Goal: Transaction & Acquisition: Subscribe to service/newsletter

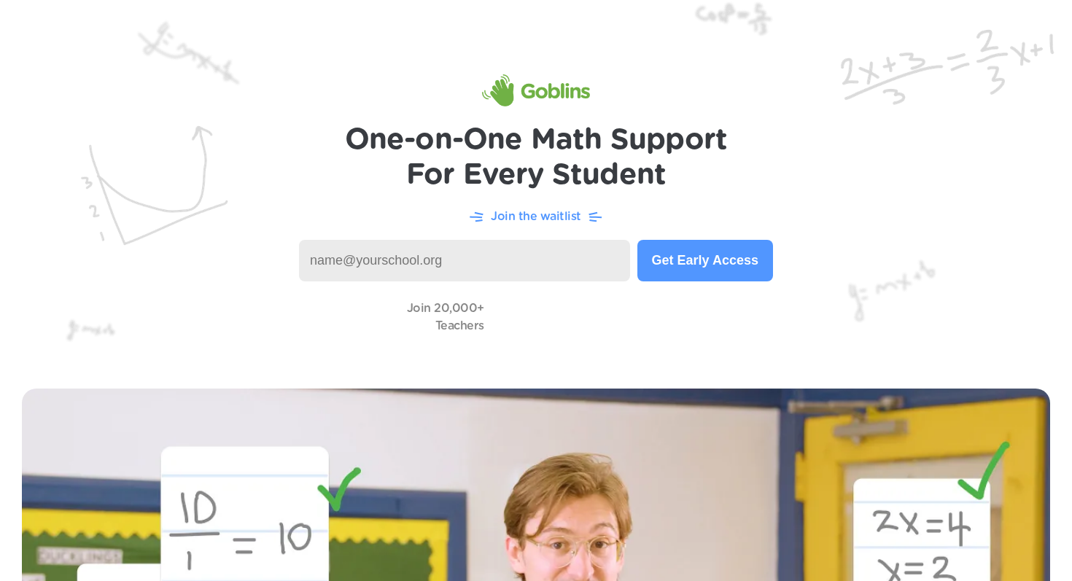
click at [467, 265] on input at bounding box center [464, 261] width 331 height 42
type input "elgilbert@dcsdk12.org"
click at [700, 252] on button "Get Early Access" at bounding box center [705, 261] width 136 height 42
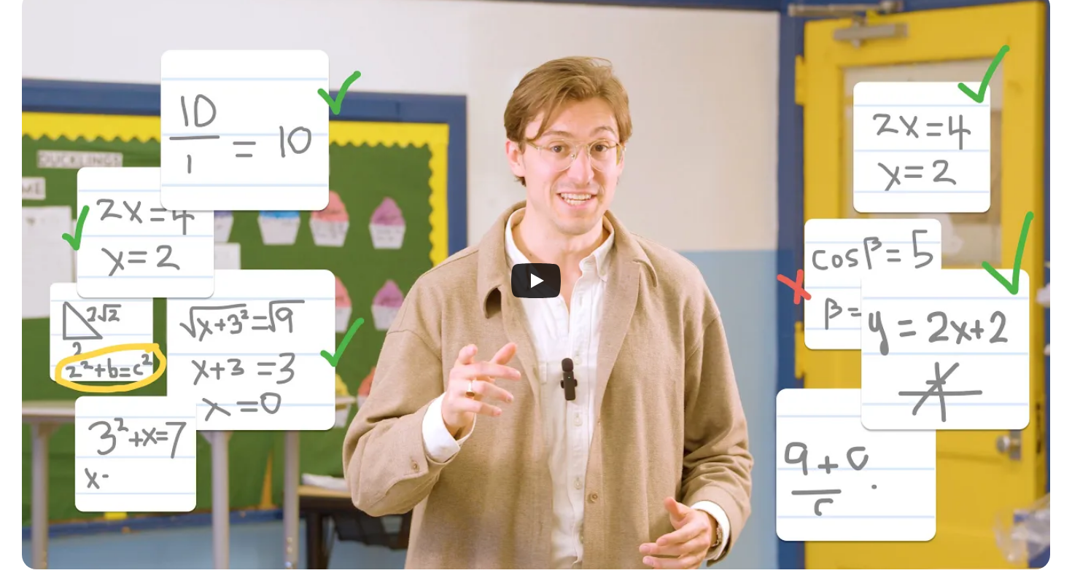
scroll to position [402, 0]
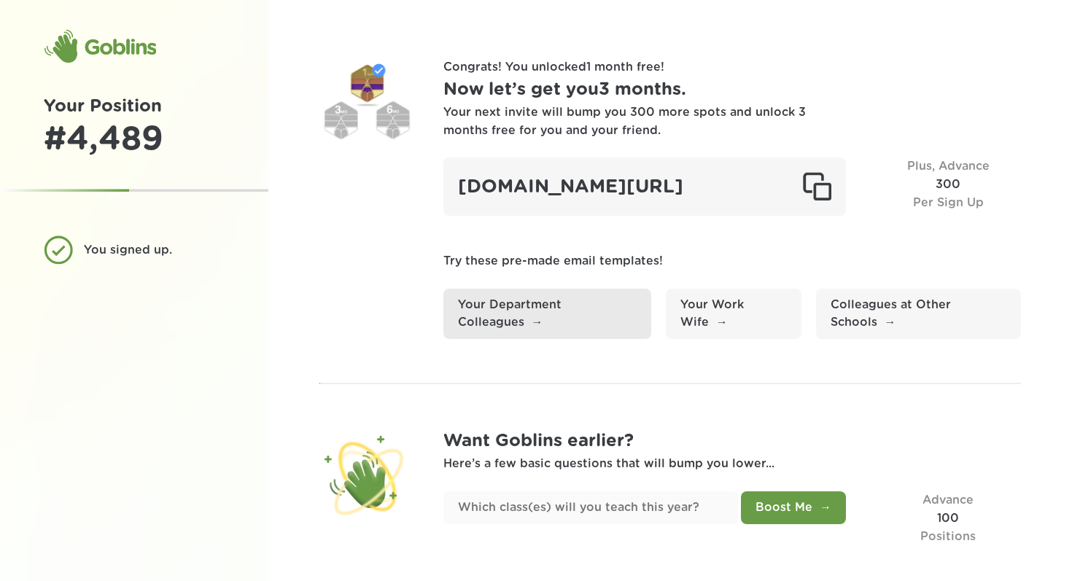
click at [567, 340] on link "Your Department Colleagues" at bounding box center [547, 314] width 208 height 51
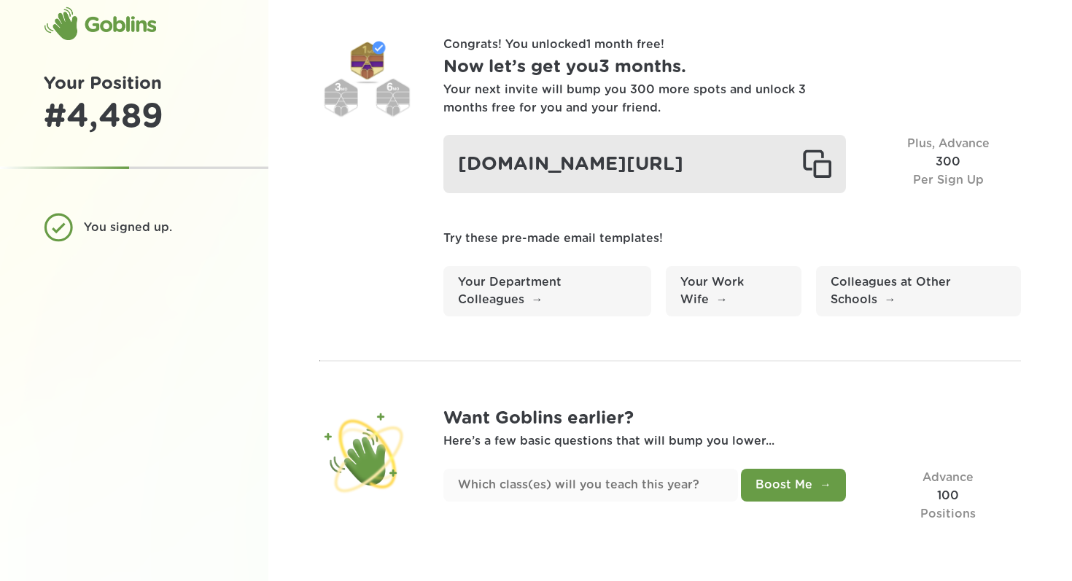
click at [823, 149] on div at bounding box center [816, 163] width 29 height 29
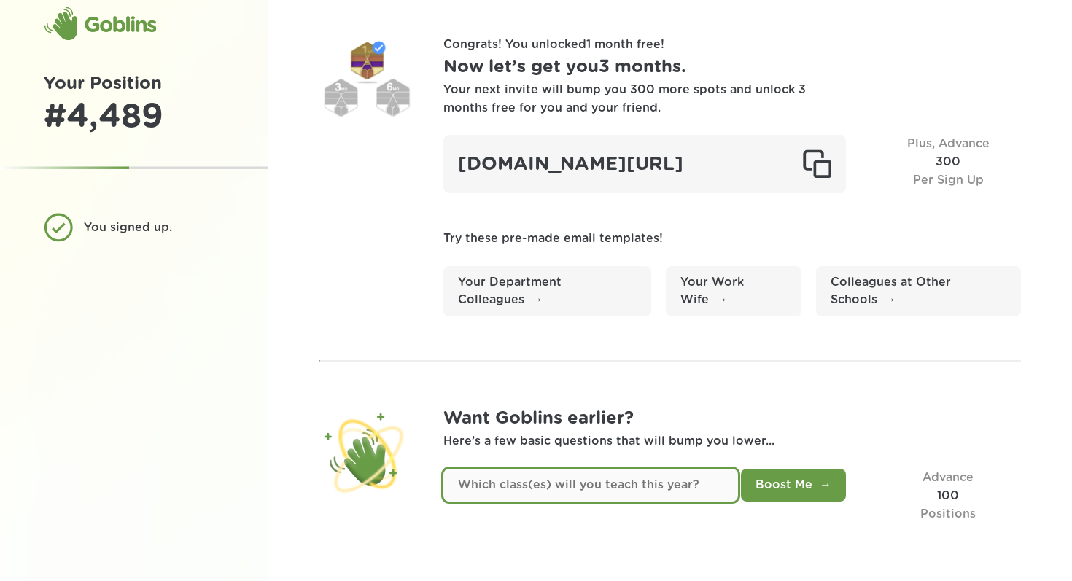
click at [674, 483] on input "text" at bounding box center [590, 485] width 295 height 33
type input "I am a coach"
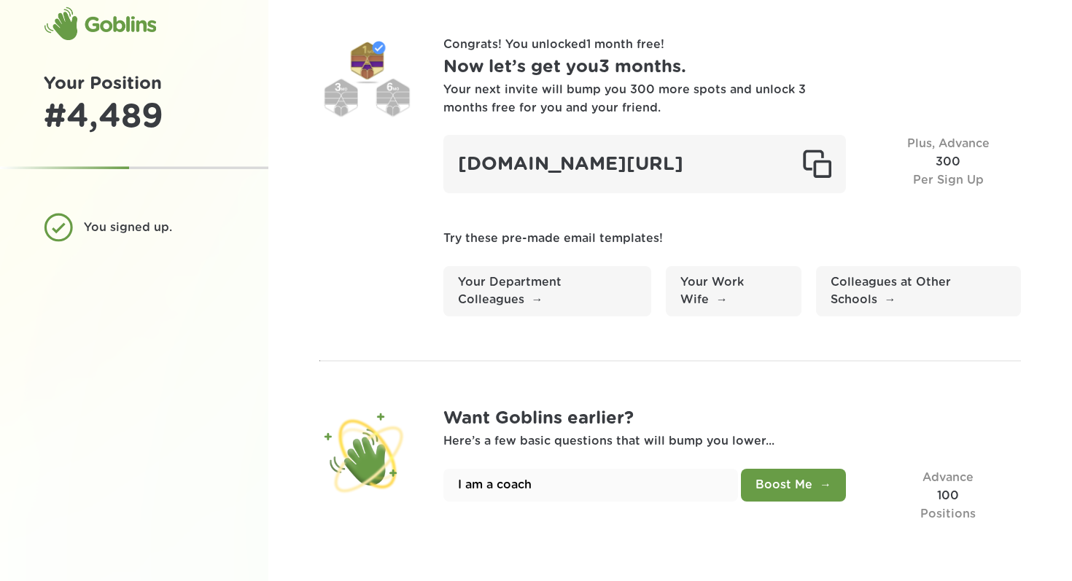
click at [795, 486] on button "Boost Me" at bounding box center [793, 485] width 105 height 33
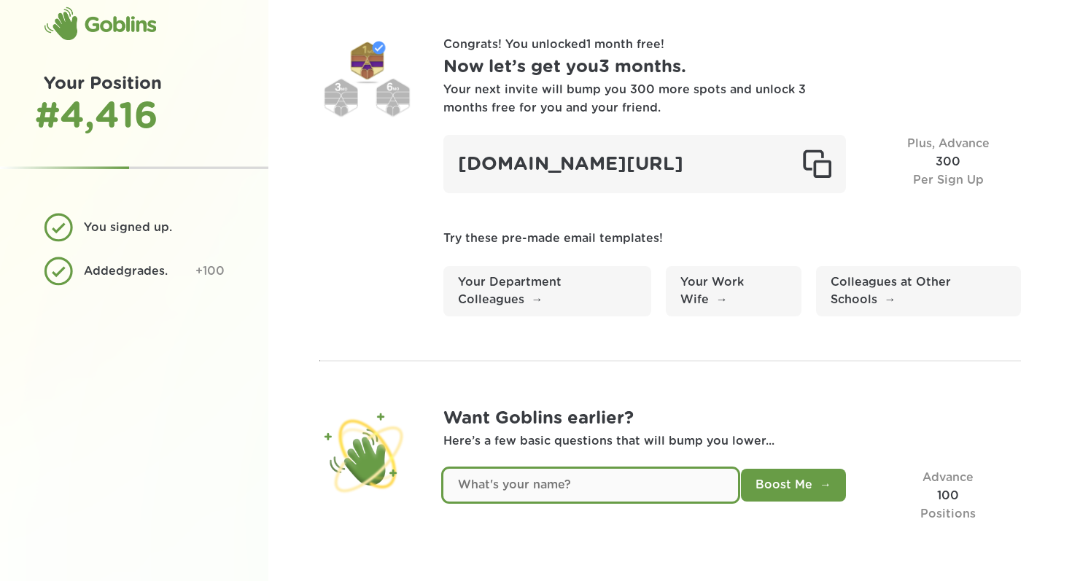
click at [655, 483] on input "text" at bounding box center [590, 485] width 295 height 33
type input "[PERSON_NAME]"
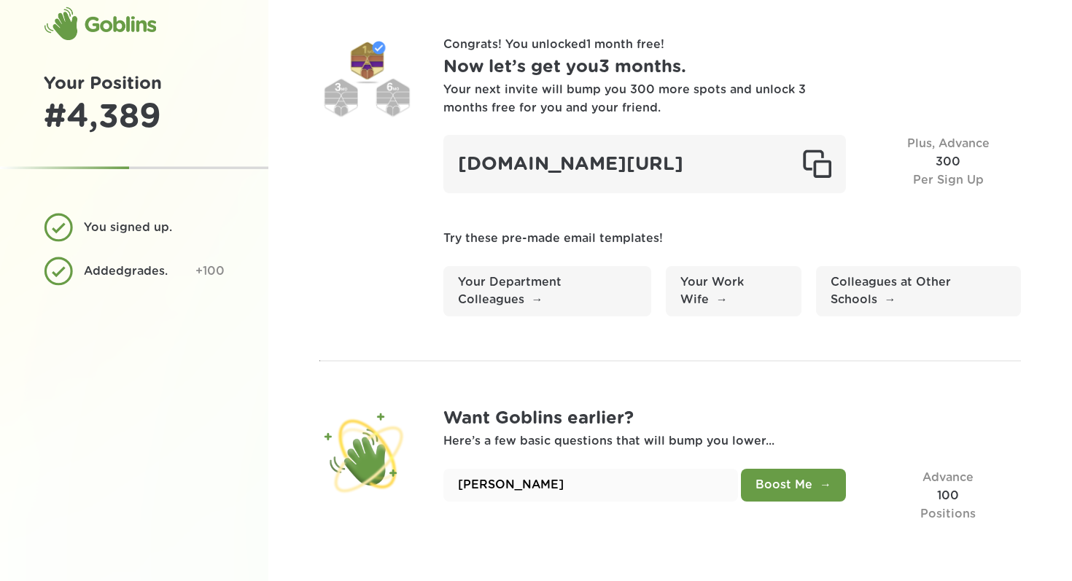
click at [793, 482] on button "Boost Me" at bounding box center [793, 485] width 105 height 33
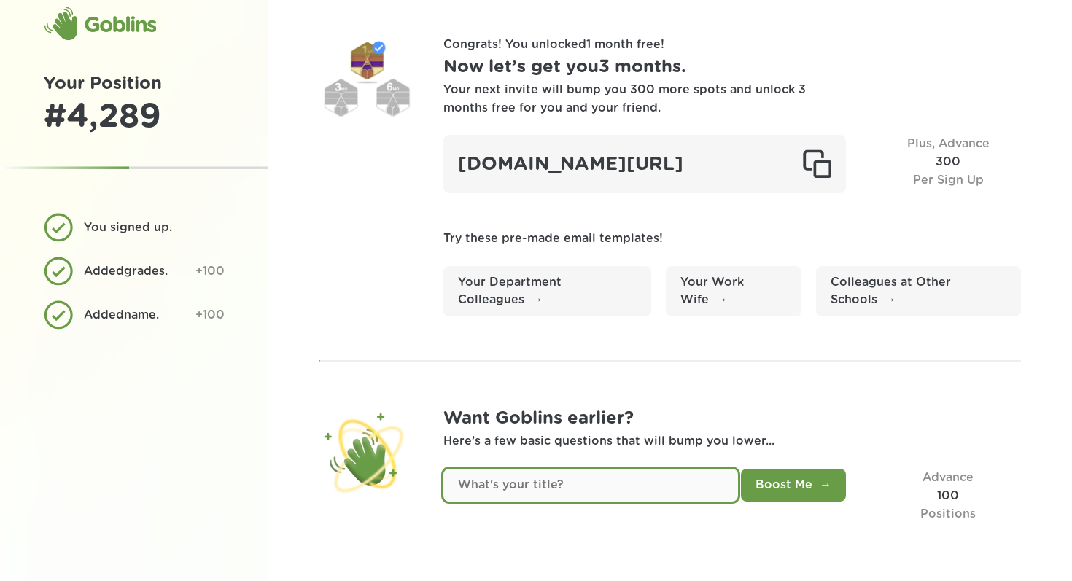
click at [626, 480] on input "text" at bounding box center [590, 485] width 295 height 33
type input "Coach"
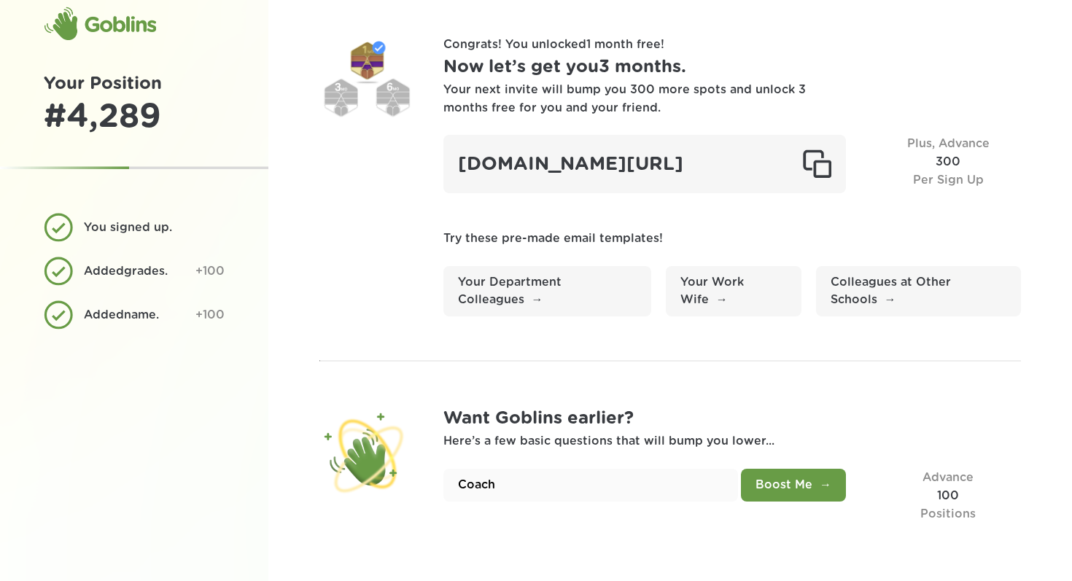
click at [772, 490] on button "Boost Me" at bounding box center [793, 485] width 105 height 33
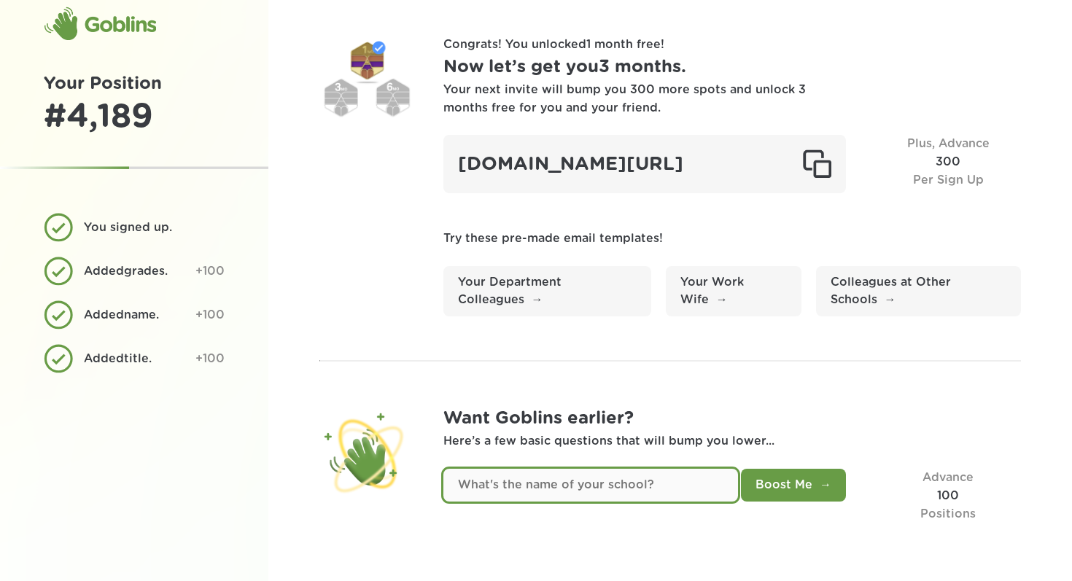
click at [510, 486] on input "text" at bounding box center [590, 485] width 295 height 33
type input "Mesa MS"
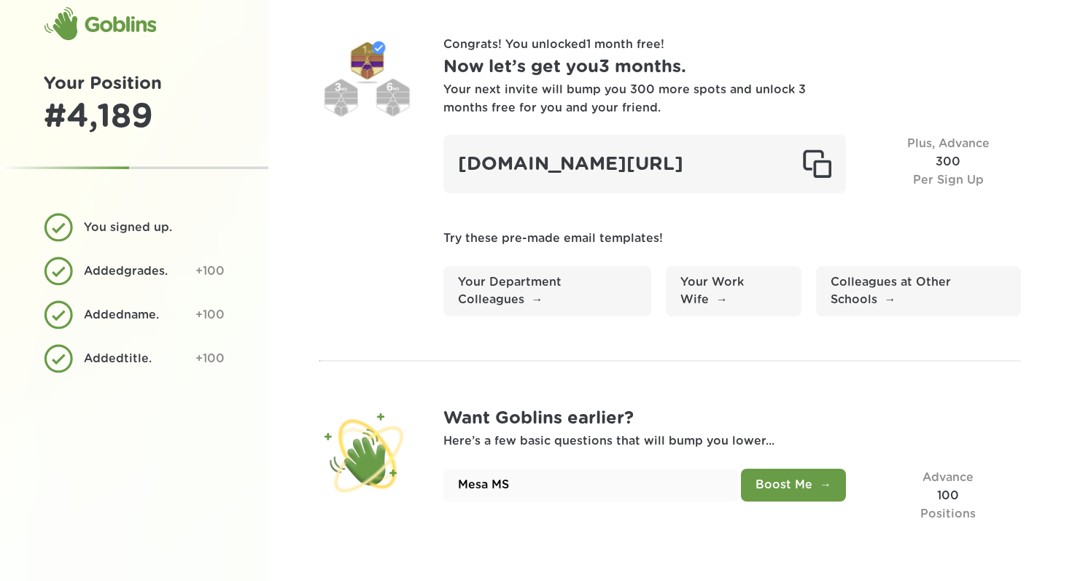
click at [774, 488] on button "Boost Me" at bounding box center [793, 485] width 105 height 33
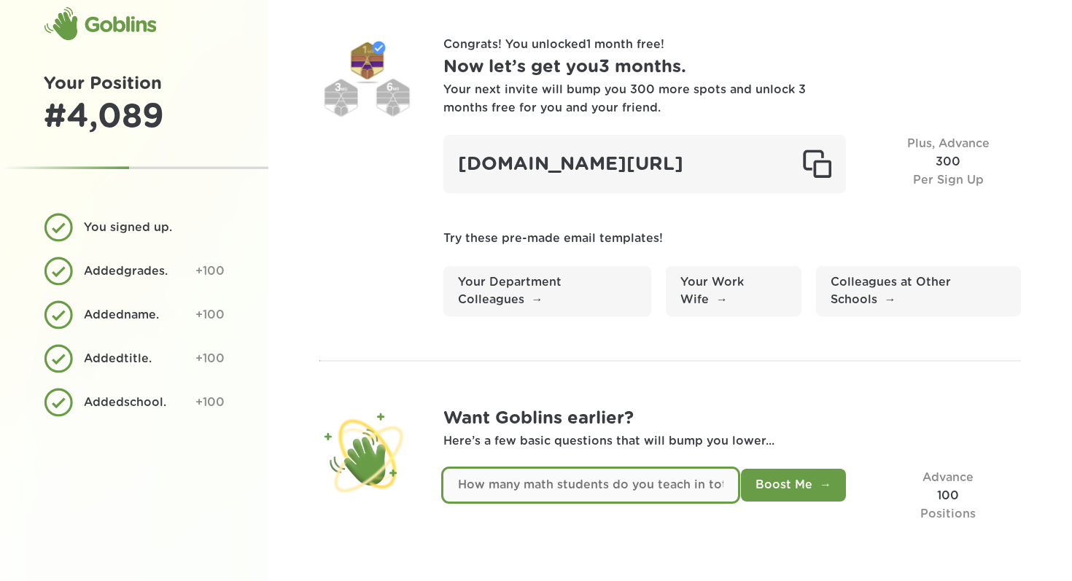
click at [634, 488] on input "text" at bounding box center [590, 485] width 295 height 33
type input "868"
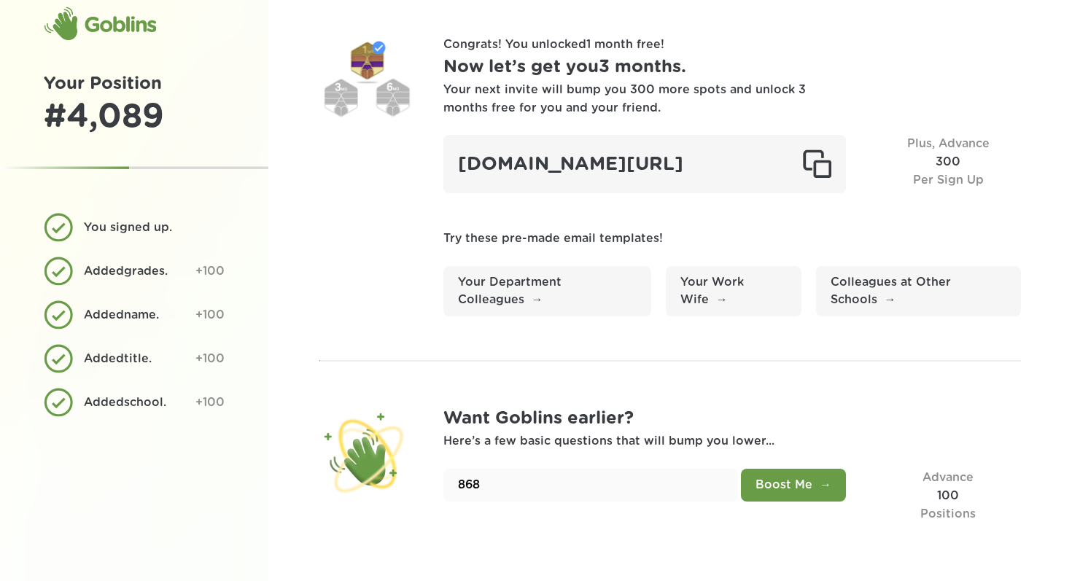
click at [774, 476] on button "Boost Me" at bounding box center [793, 485] width 105 height 33
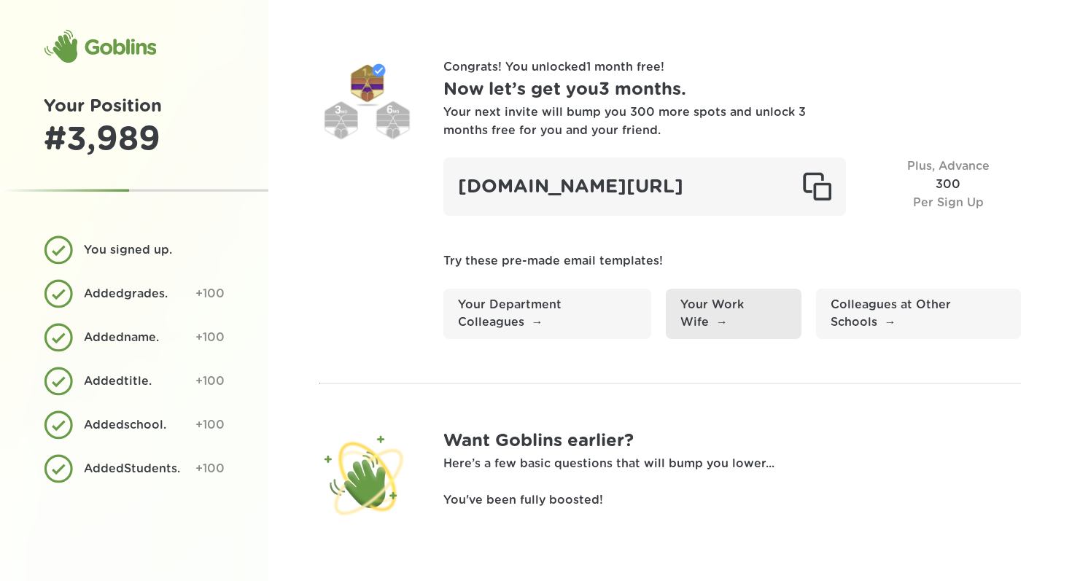
scroll to position [0, 0]
